Goal: Information Seeking & Learning: Learn about a topic

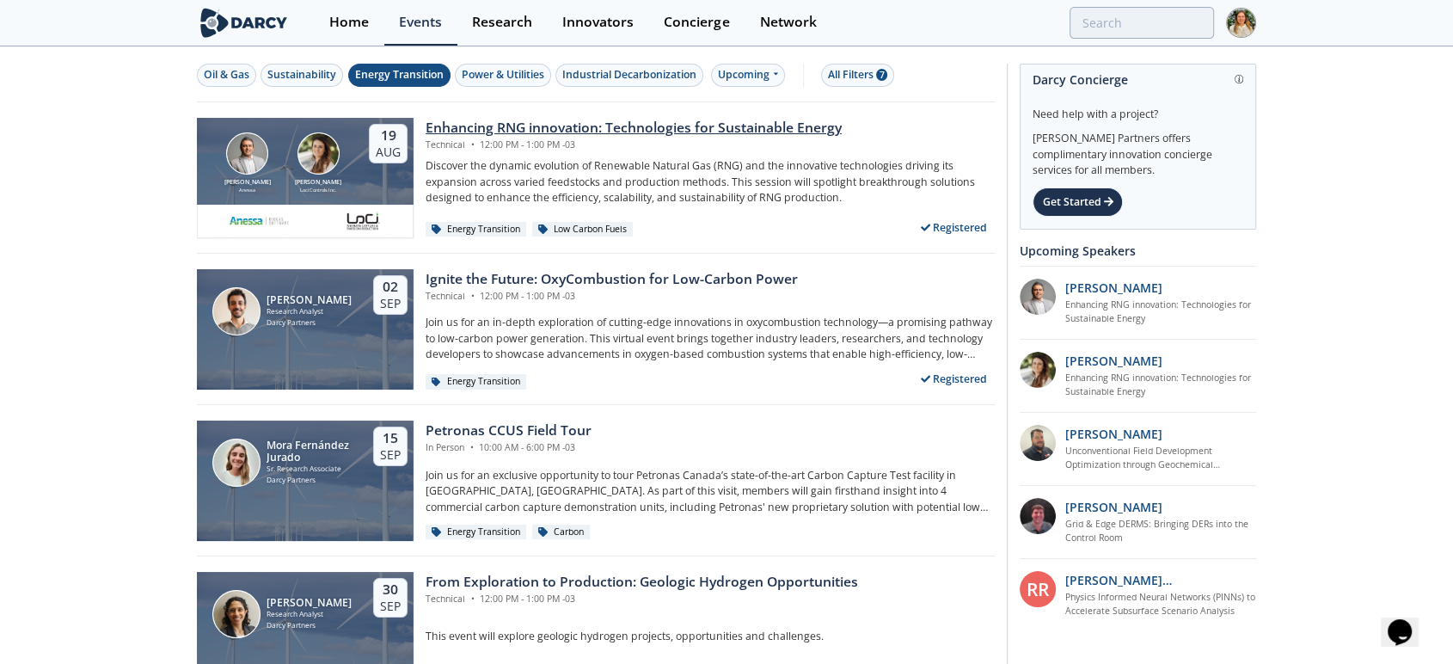
click at [695, 134] on div "Enhancing RNG innovation: Technologies for Sustainable Energy" at bounding box center [634, 128] width 416 height 21
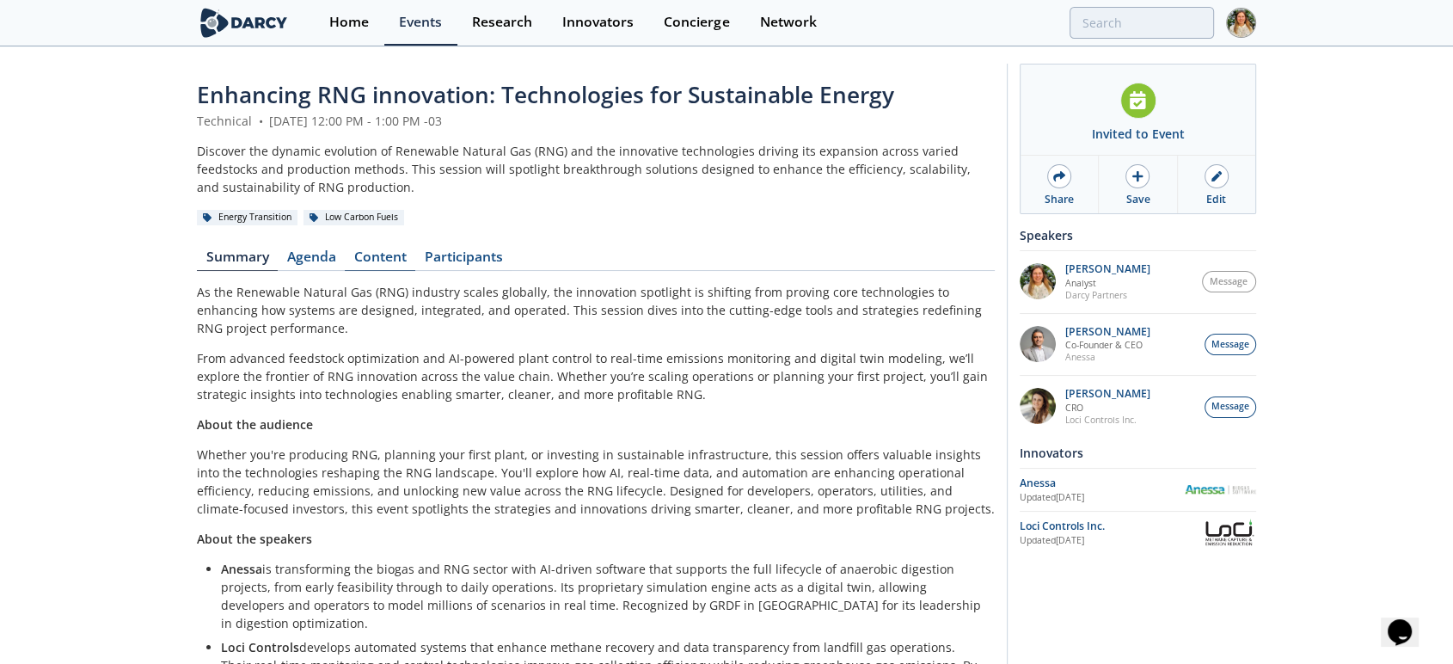
click at [371, 255] on link "Content" at bounding box center [380, 260] width 71 height 21
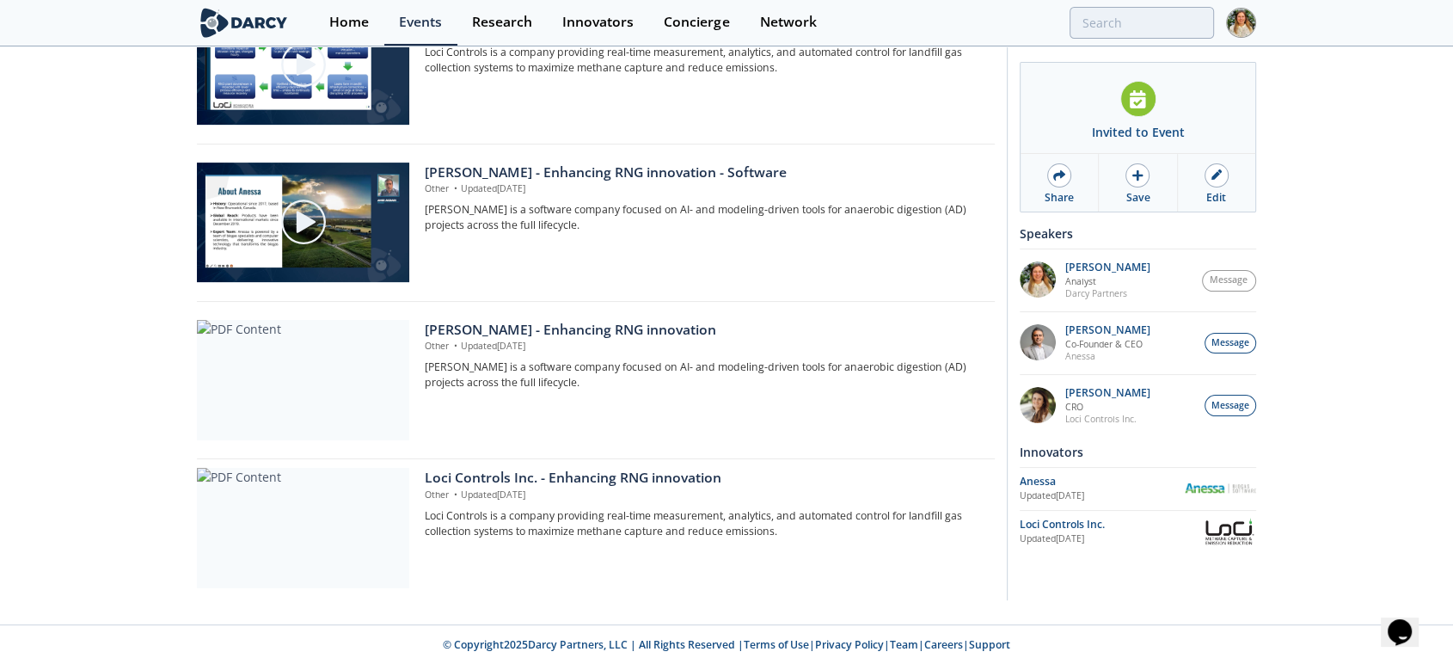
scroll to position [62, 0]
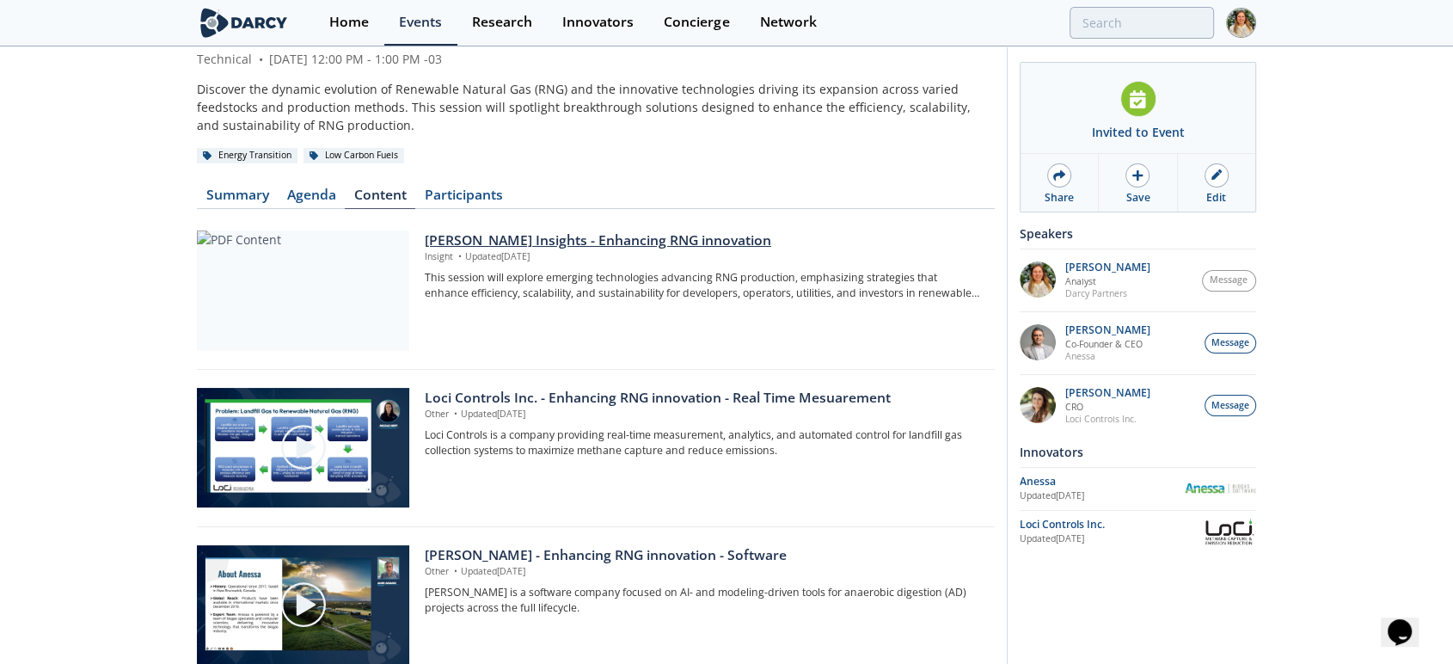
click at [492, 240] on div "[PERSON_NAME] Insights - Enhancing RNG innovation" at bounding box center [704, 240] width 558 height 21
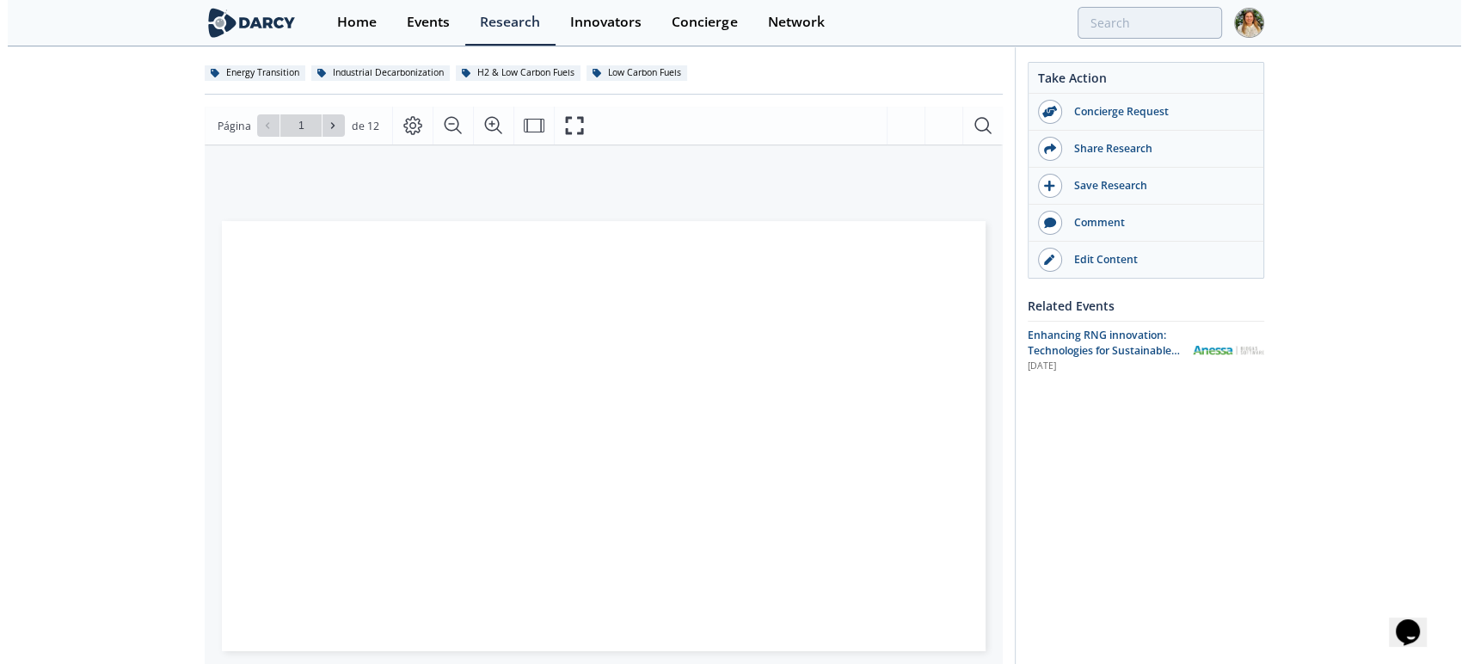
scroll to position [191, 0]
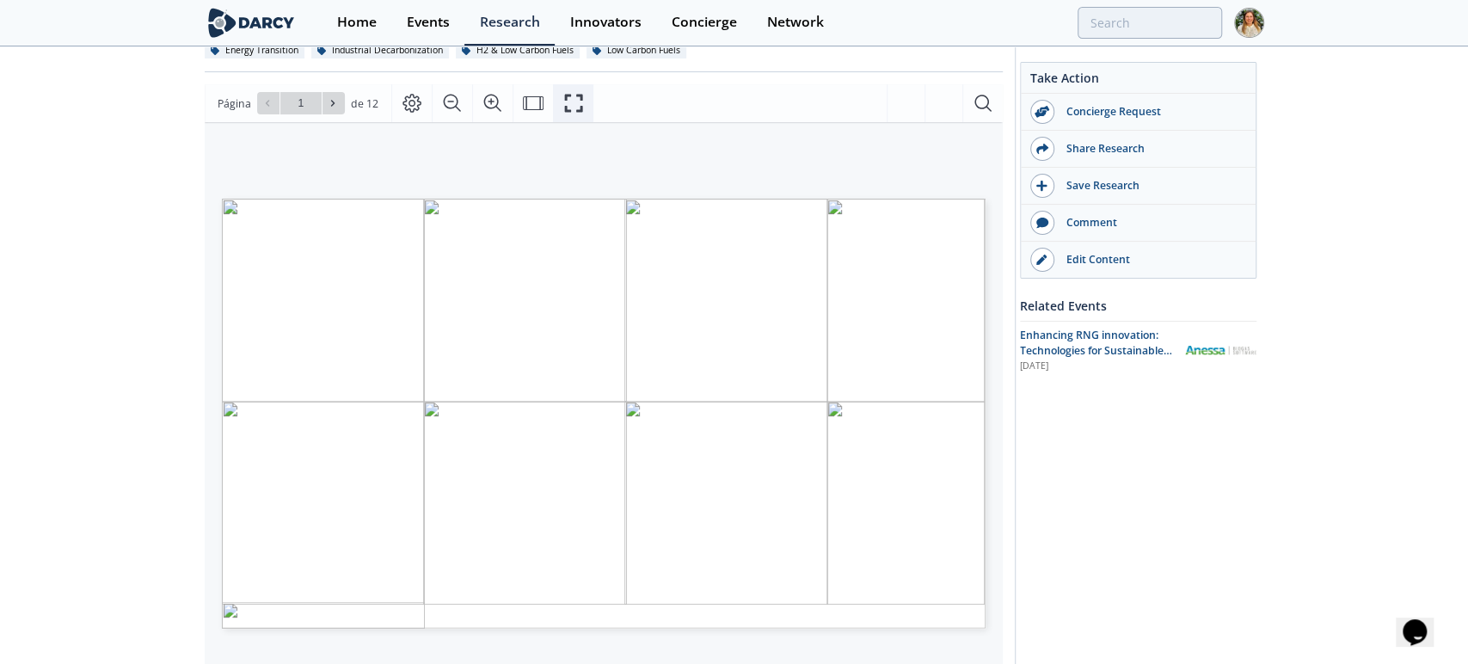
click at [570, 95] on icon "Fullscreen" at bounding box center [573, 103] width 21 height 21
type input "12"
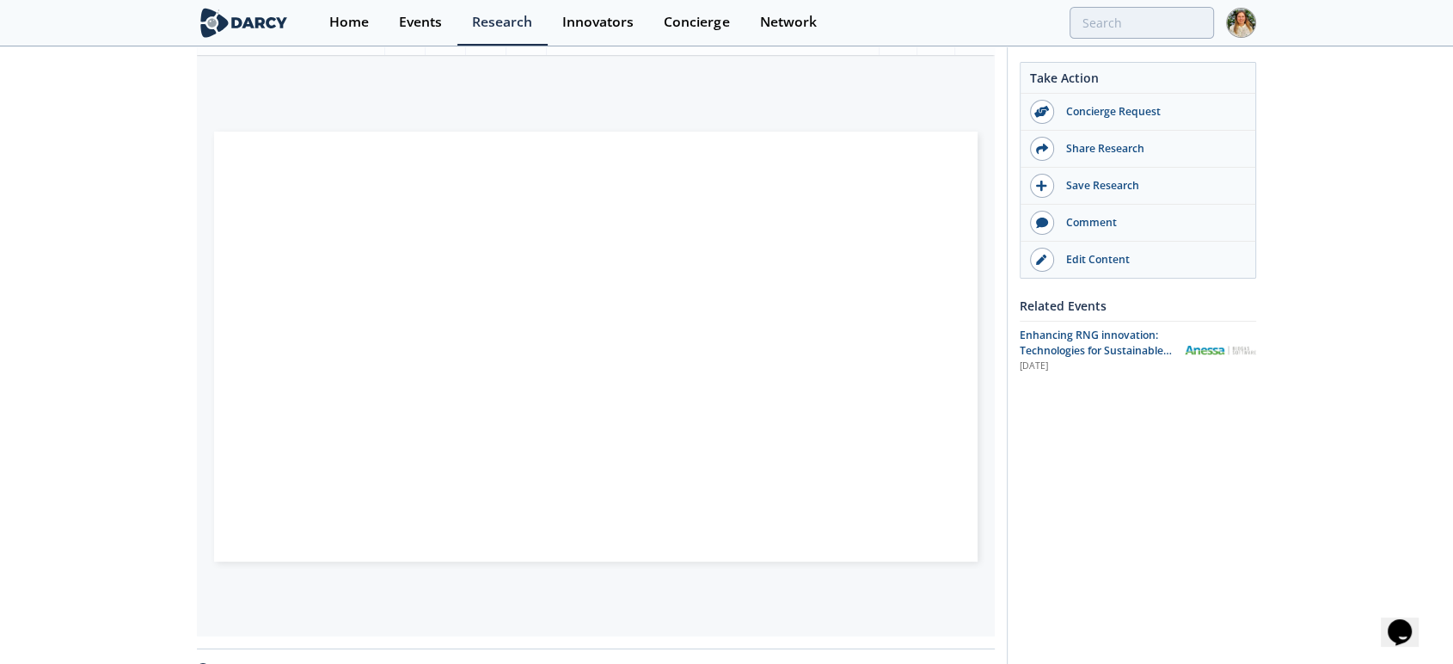
scroll to position [286, 0]
